Goal: Information Seeking & Learning: Learn about a topic

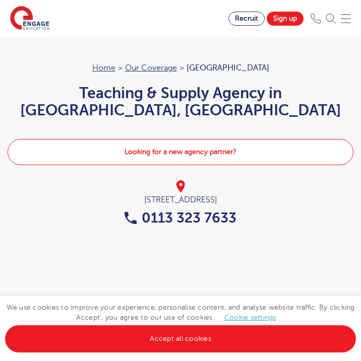
click at [258, 158] on link "Looking for a new agency partner?" at bounding box center [181, 152] width 346 height 26
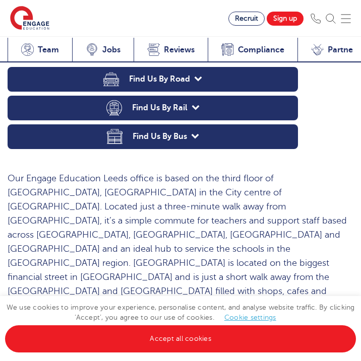
scroll to position [815, 0]
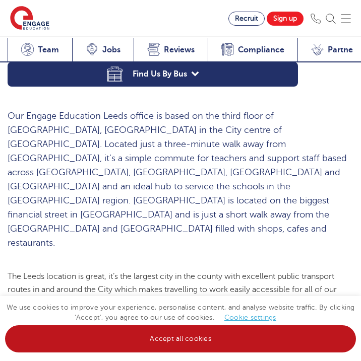
click at [141, 338] on link "Accept all cookies" at bounding box center [180, 338] width 351 height 27
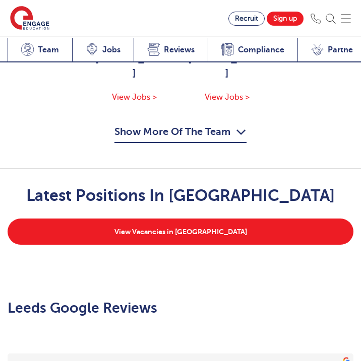
scroll to position [1484, 0]
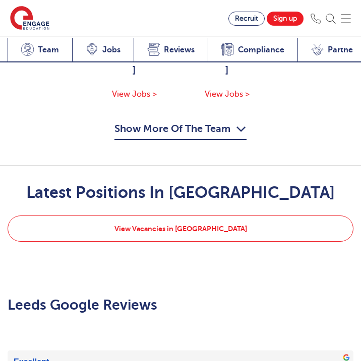
click at [202, 232] on link "View Vacancies in Leeds" at bounding box center [181, 229] width 346 height 26
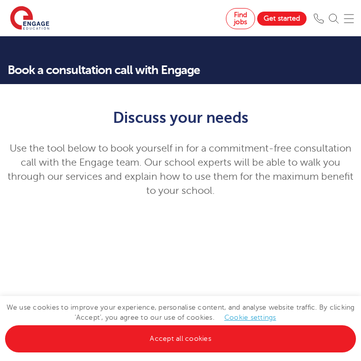
click at [219, 337] on link "Accept all cookies" at bounding box center [180, 338] width 351 height 27
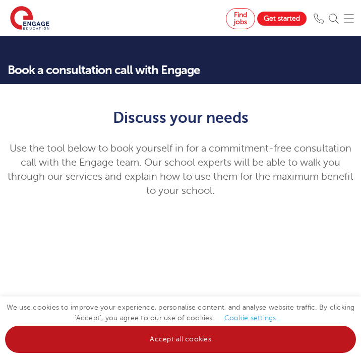
click at [185, 344] on div "We use cookies to improve your experience, personalise content, and analyse web…" at bounding box center [180, 329] width 361 height 64
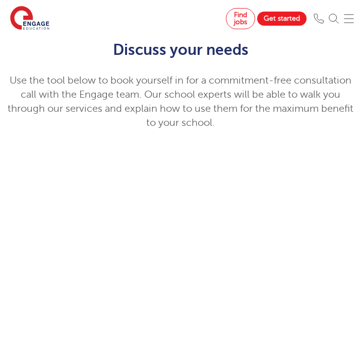
scroll to position [64, 0]
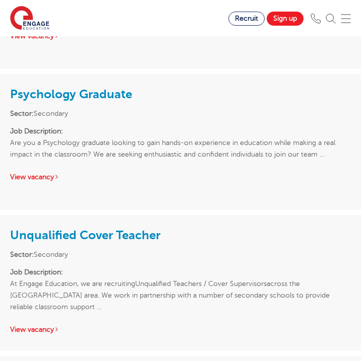
scroll to position [2608, 0]
